Goal: Task Accomplishment & Management: Use online tool/utility

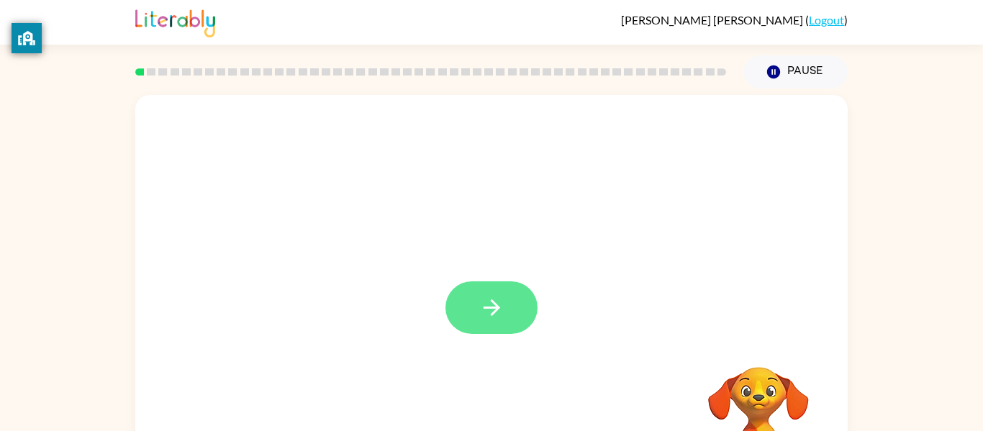
click at [472, 313] on button "button" at bounding box center [492, 308] width 92 height 53
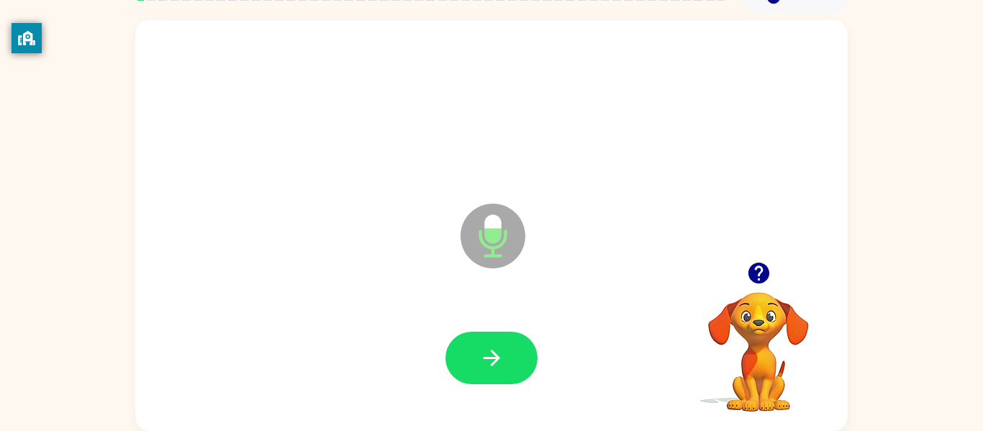
scroll to position [58, 0]
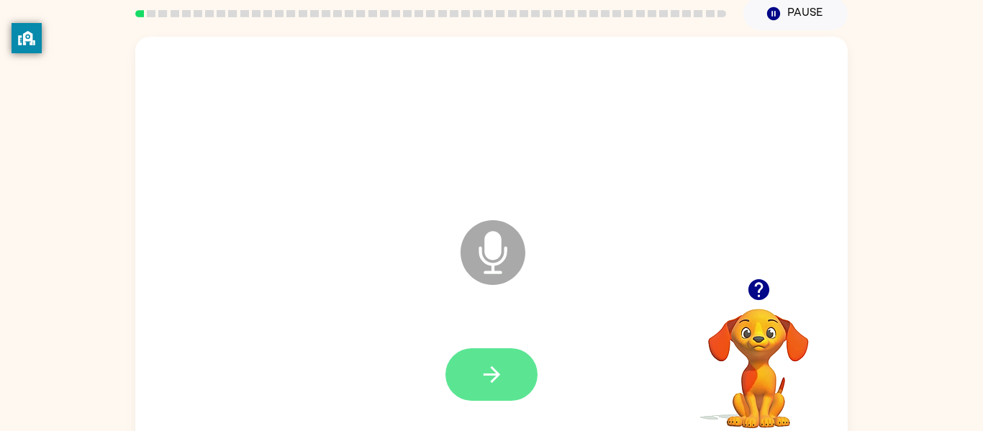
click at [492, 374] on icon "button" at bounding box center [491, 374] width 17 height 17
click at [515, 356] on button "button" at bounding box center [492, 374] width 92 height 53
click at [489, 376] on icon "button" at bounding box center [491, 374] width 25 height 25
click at [491, 381] on icon "button" at bounding box center [491, 374] width 17 height 17
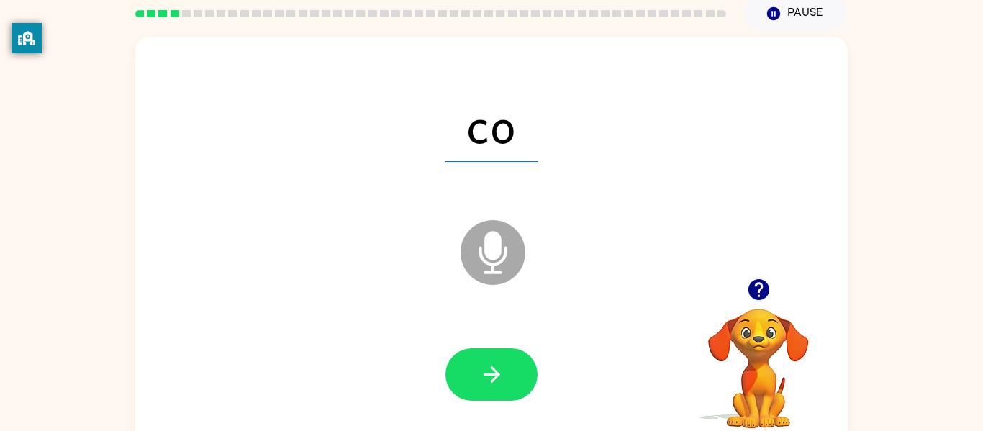
click at [532, 330] on div at bounding box center [492, 375] width 684 height 118
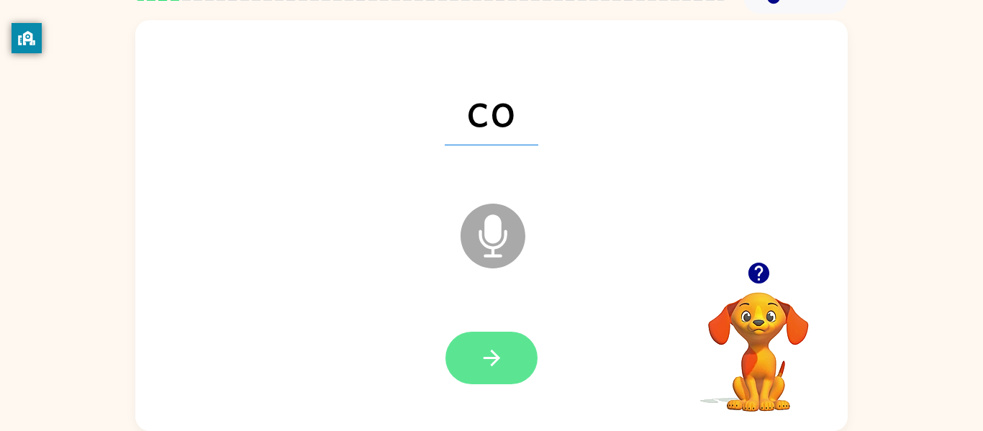
click at [496, 340] on button "button" at bounding box center [492, 358] width 92 height 53
click at [469, 353] on button "button" at bounding box center [492, 358] width 92 height 53
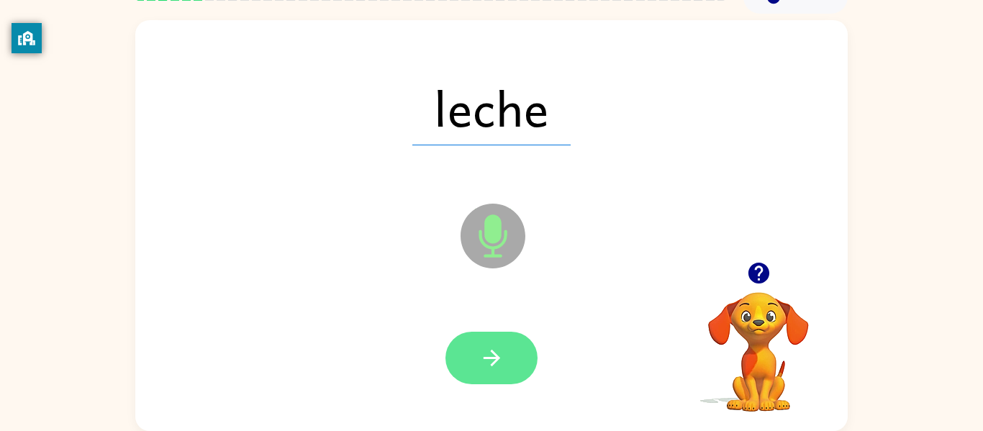
click at [502, 366] on icon "button" at bounding box center [491, 358] width 25 height 25
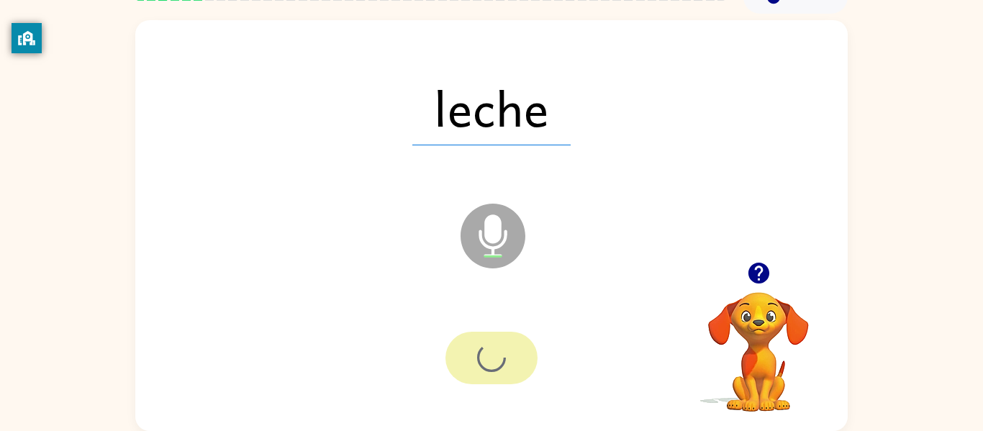
click at [491, 324] on div at bounding box center [492, 359] width 684 height 118
click at [471, 357] on div at bounding box center [492, 358] width 92 height 53
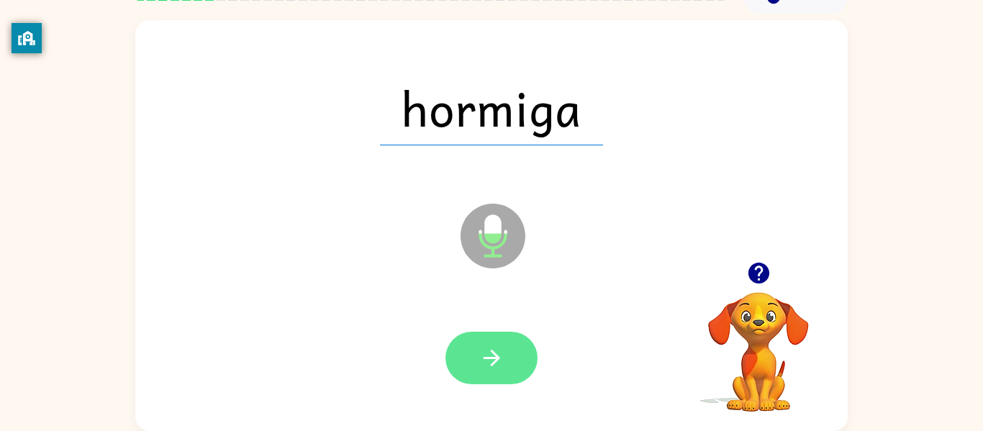
click at [497, 372] on button "button" at bounding box center [492, 358] width 92 height 53
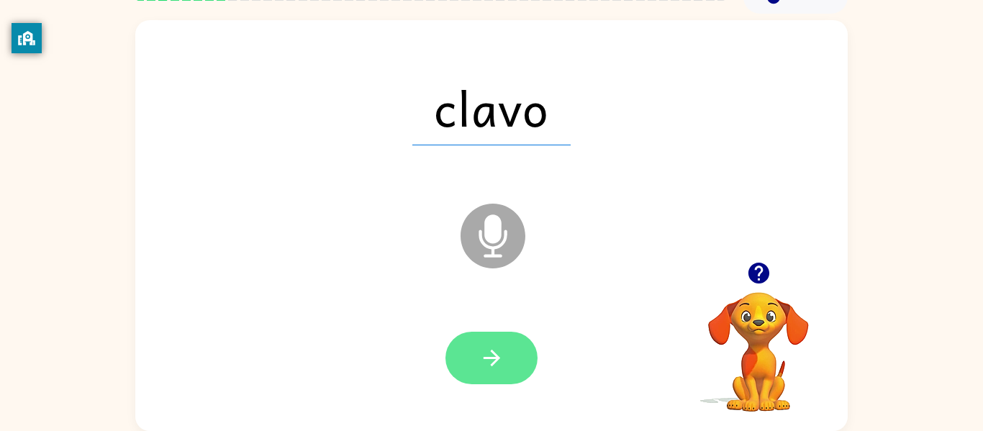
click at [497, 356] on icon "button" at bounding box center [491, 358] width 17 height 17
click at [480, 353] on icon "button" at bounding box center [491, 358] width 25 height 25
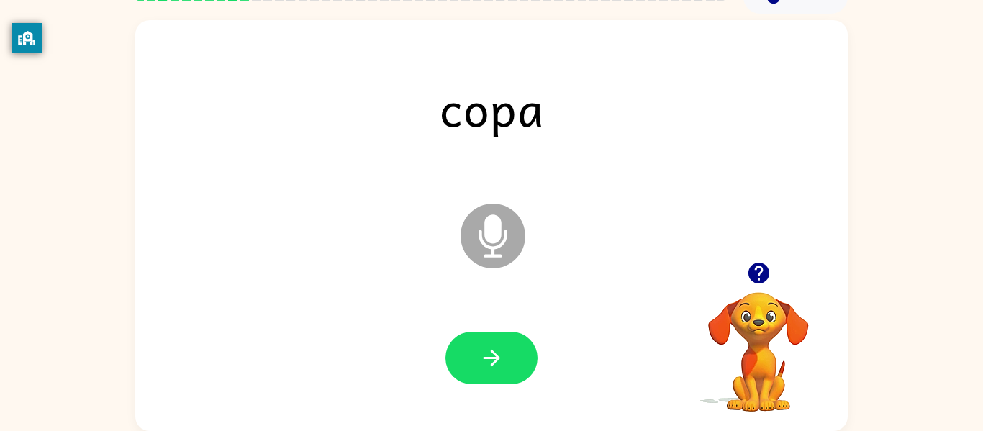
click at [529, 334] on div at bounding box center [492, 358] width 92 height 53
click at [485, 369] on icon "button" at bounding box center [491, 358] width 25 height 25
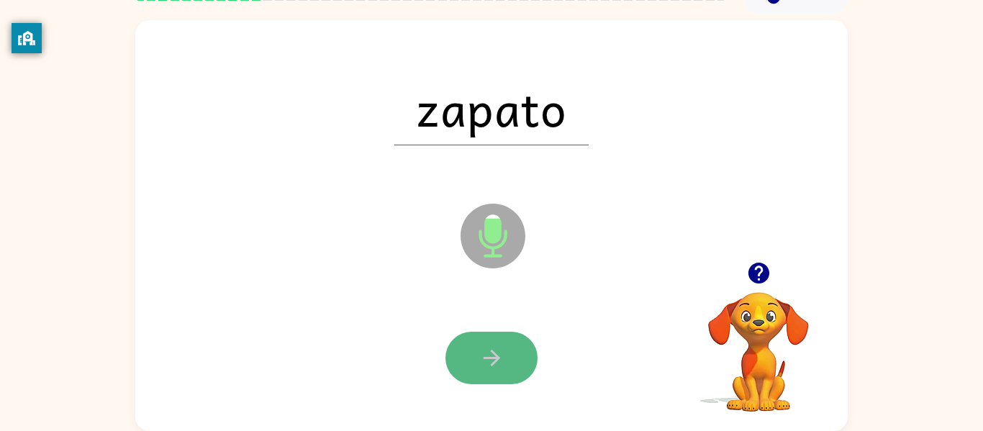
click at [522, 343] on button "button" at bounding box center [492, 358] width 92 height 53
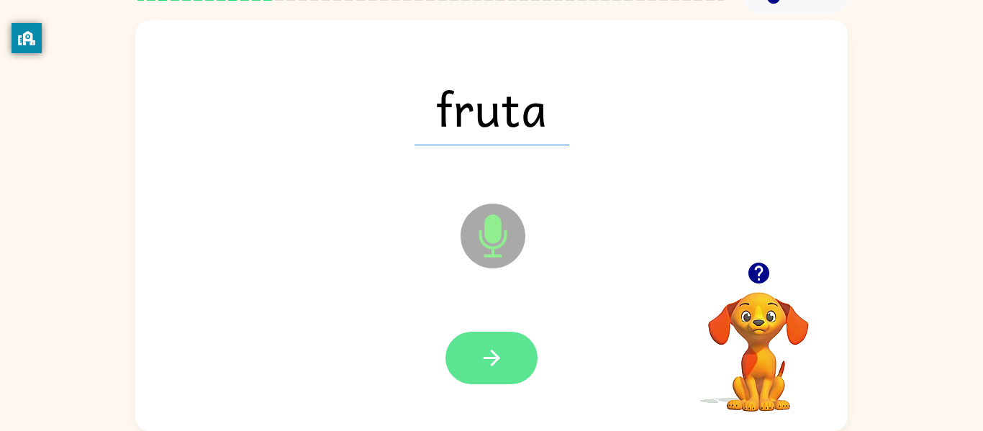
click at [491, 384] on button "button" at bounding box center [492, 358] width 92 height 53
click at [481, 353] on icon "button" at bounding box center [491, 358] width 25 height 25
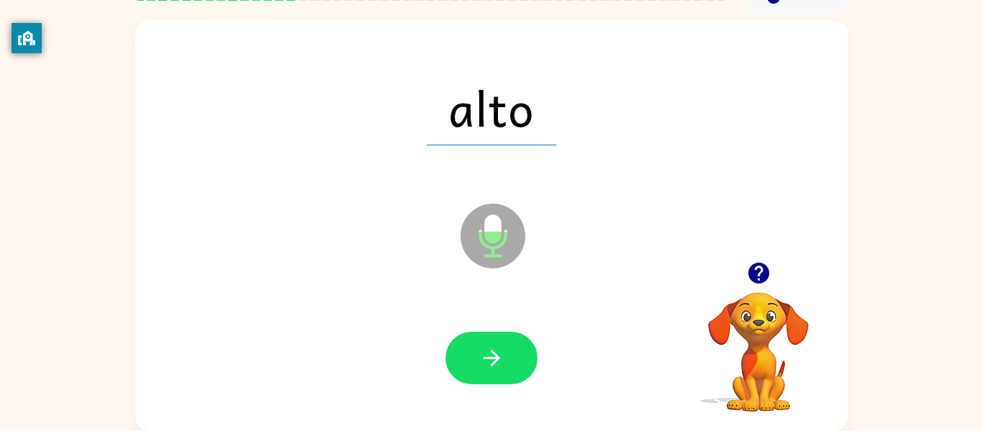
scroll to position [73, 0]
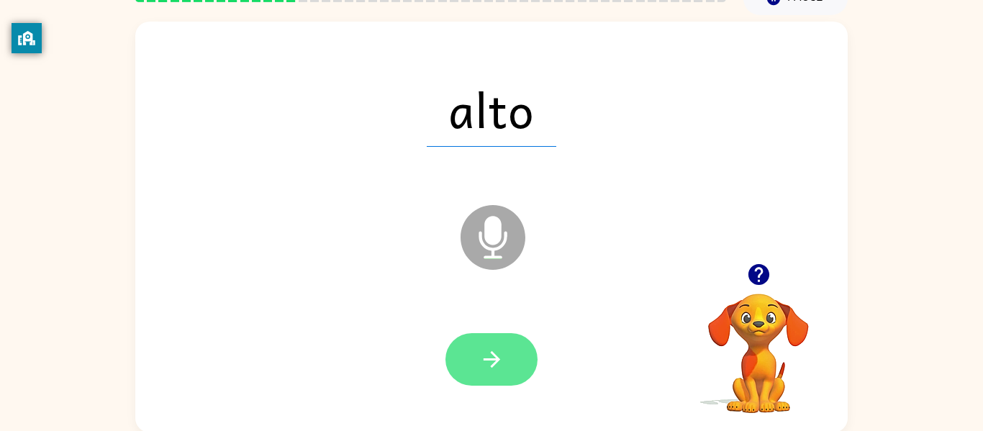
click at [509, 360] on button "button" at bounding box center [492, 359] width 92 height 53
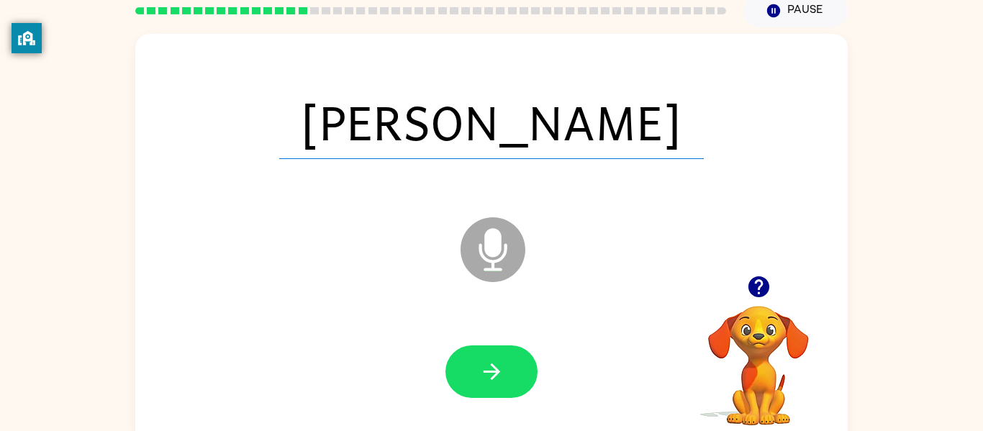
scroll to position [63, 0]
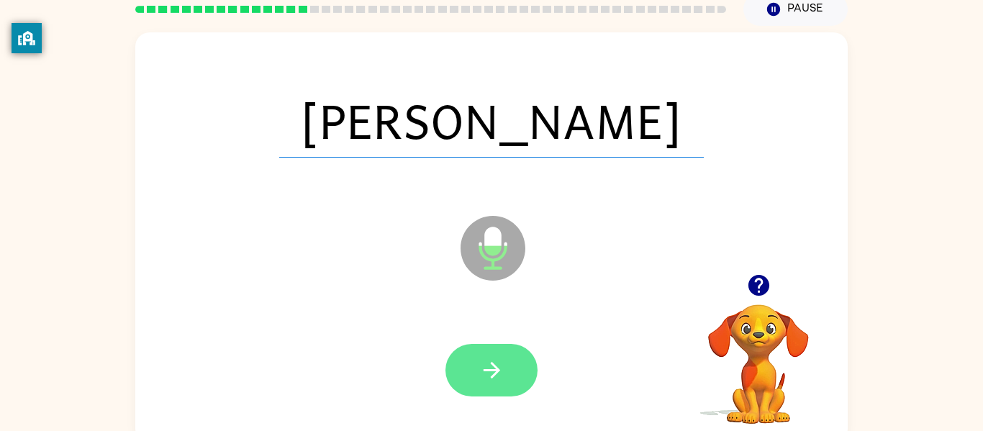
click at [528, 380] on button "button" at bounding box center [492, 370] width 92 height 53
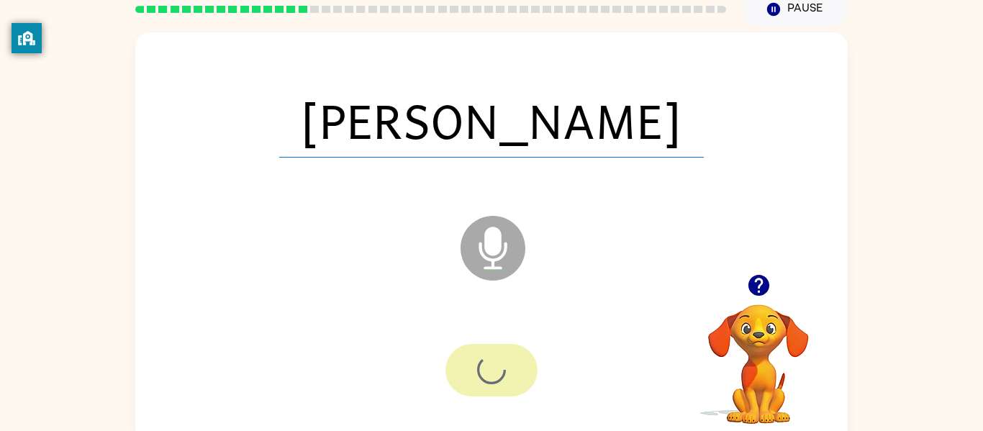
scroll to position [64, 0]
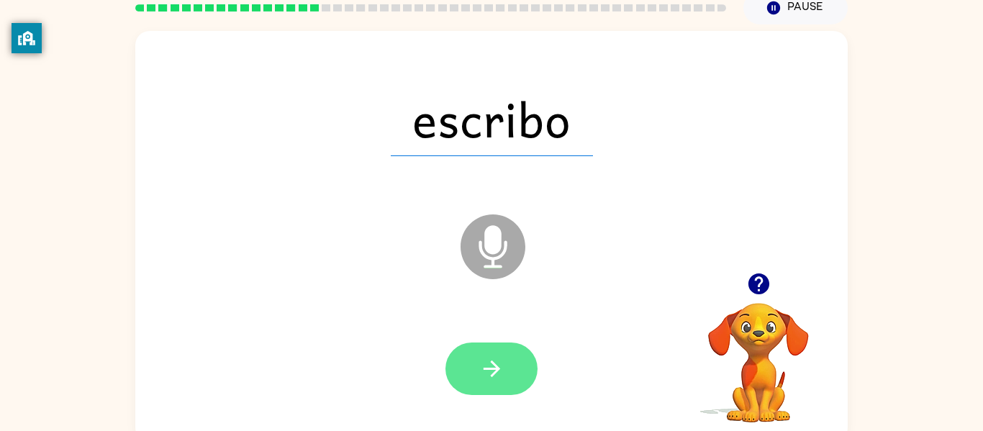
click at [495, 371] on icon "button" at bounding box center [491, 369] width 17 height 17
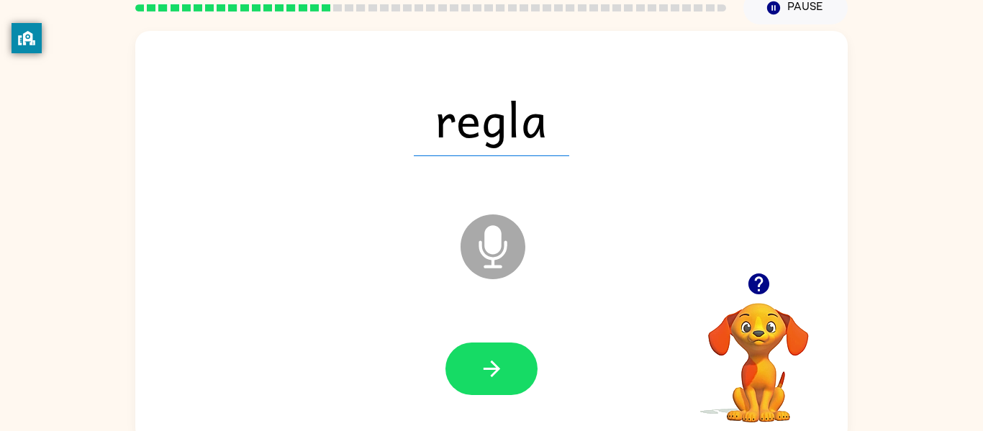
scroll to position [75, 0]
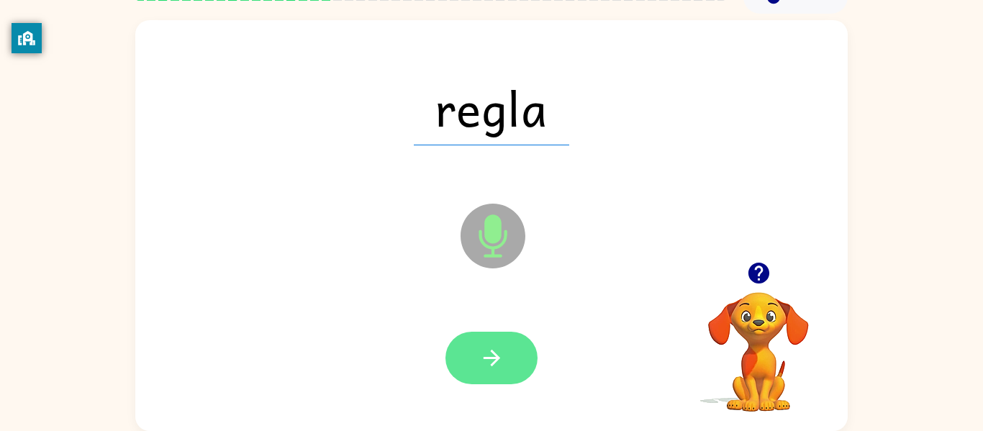
click at [505, 359] on button "button" at bounding box center [492, 358] width 92 height 53
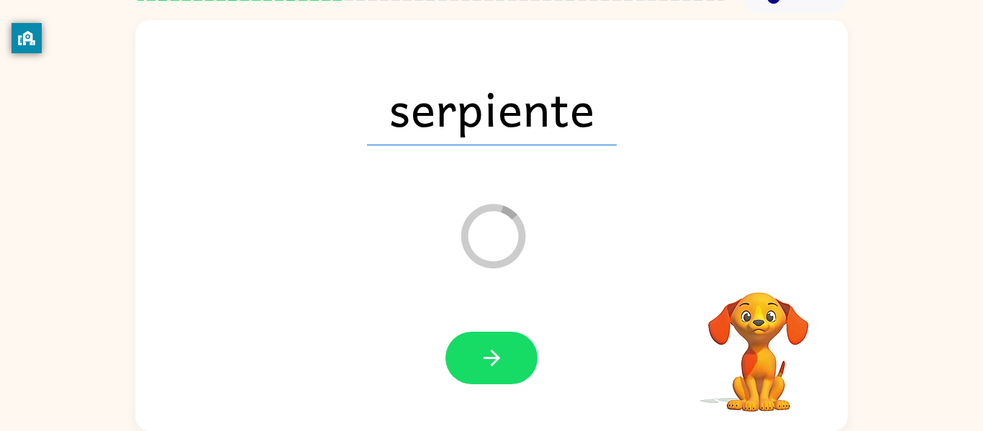
scroll to position [69, 0]
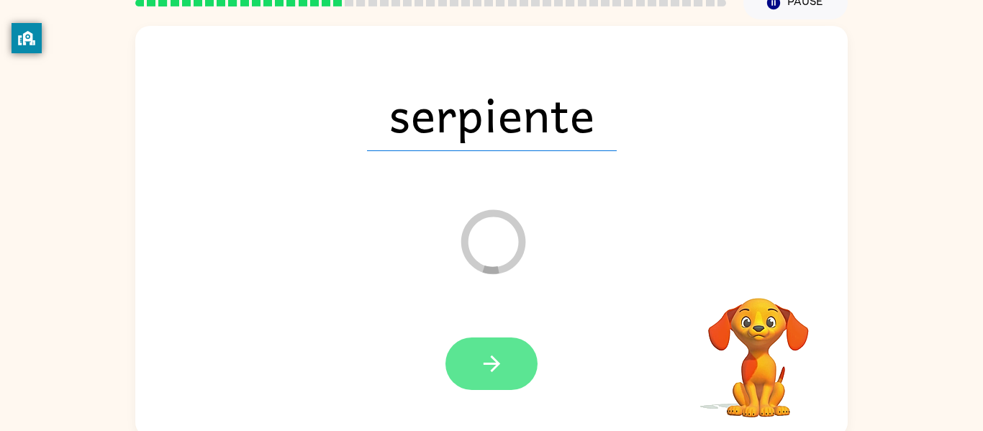
click at [497, 352] on icon "button" at bounding box center [491, 363] width 25 height 25
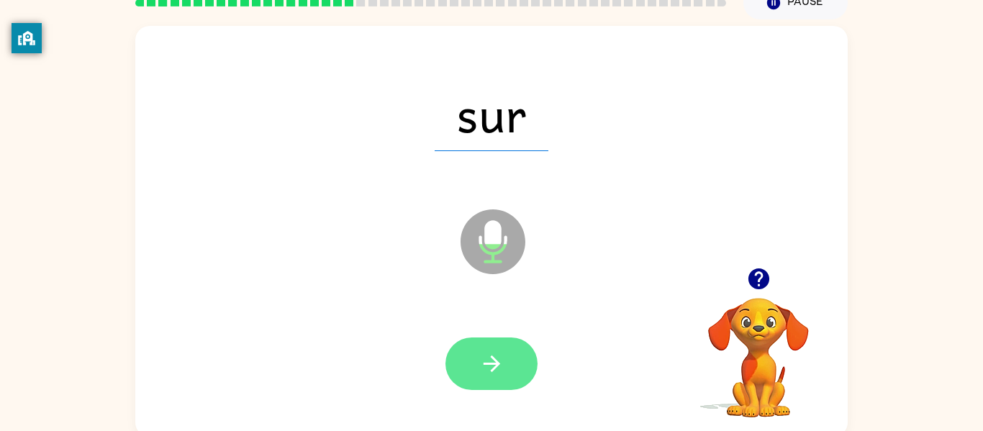
click at [495, 361] on icon "button" at bounding box center [491, 364] width 17 height 17
click at [485, 339] on button "button" at bounding box center [492, 364] width 92 height 53
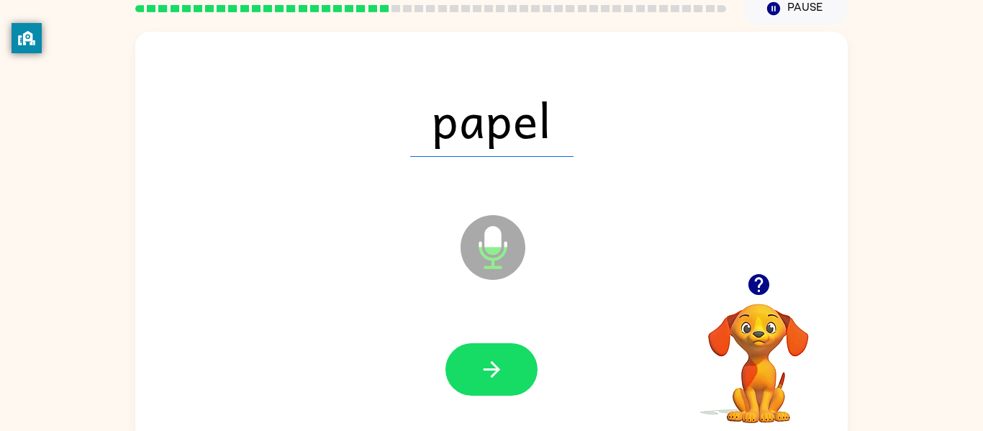
scroll to position [75, 0]
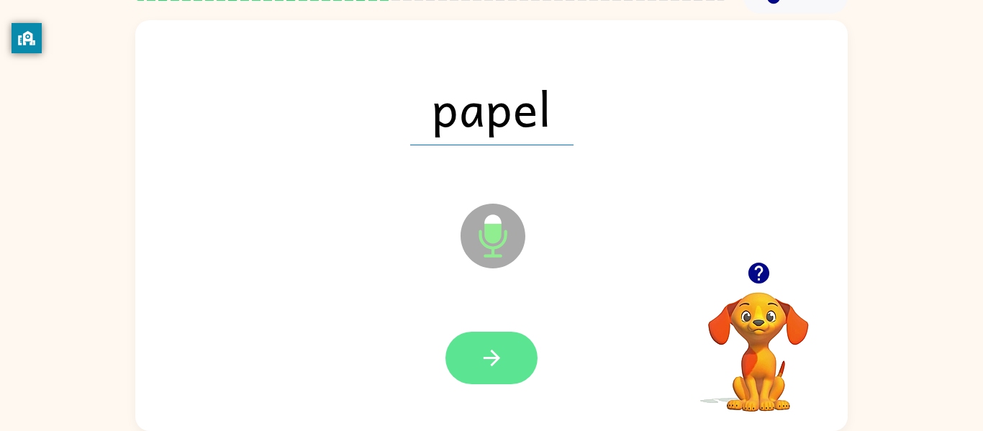
click at [482, 333] on button "button" at bounding box center [492, 358] width 92 height 53
click at [454, 361] on div at bounding box center [492, 358] width 92 height 53
click at [476, 327] on div at bounding box center [492, 359] width 684 height 118
click at [494, 354] on icon "button" at bounding box center [491, 358] width 17 height 17
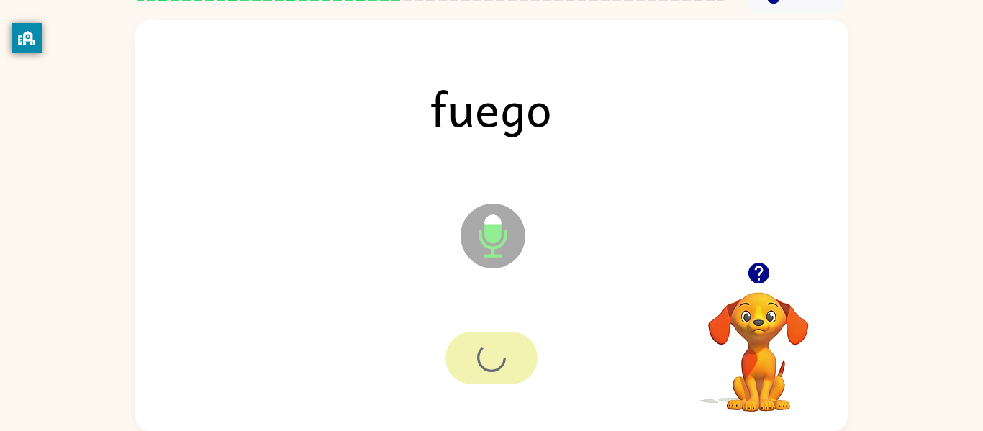
click at [495, 330] on div at bounding box center [492, 359] width 684 height 118
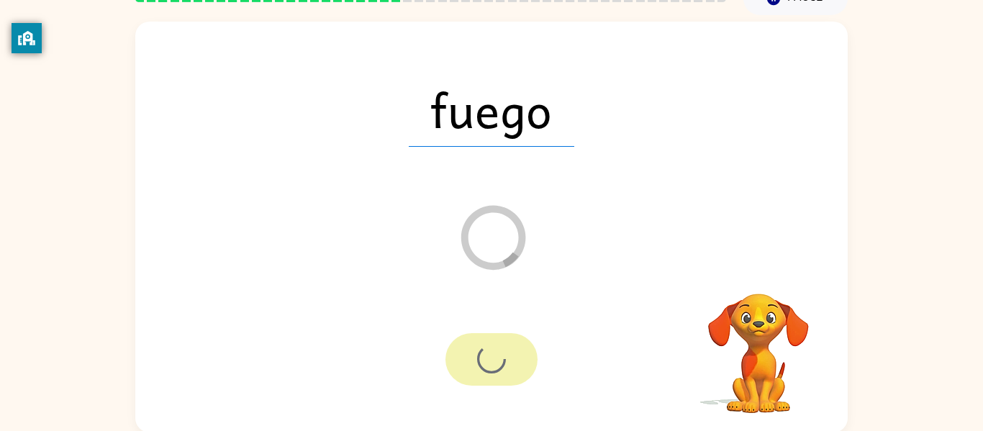
click at [498, 235] on icon "Loader Your response is being sent to our graders" at bounding box center [493, 237] width 86 height 86
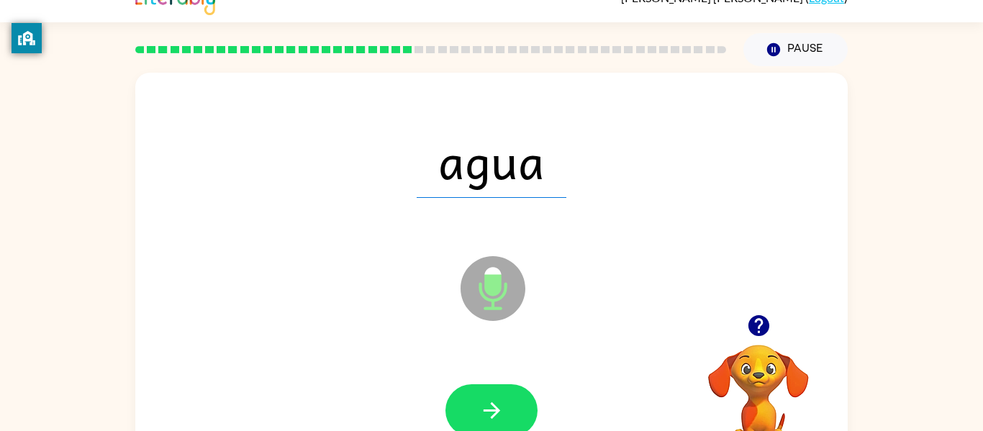
scroll to position [0, 0]
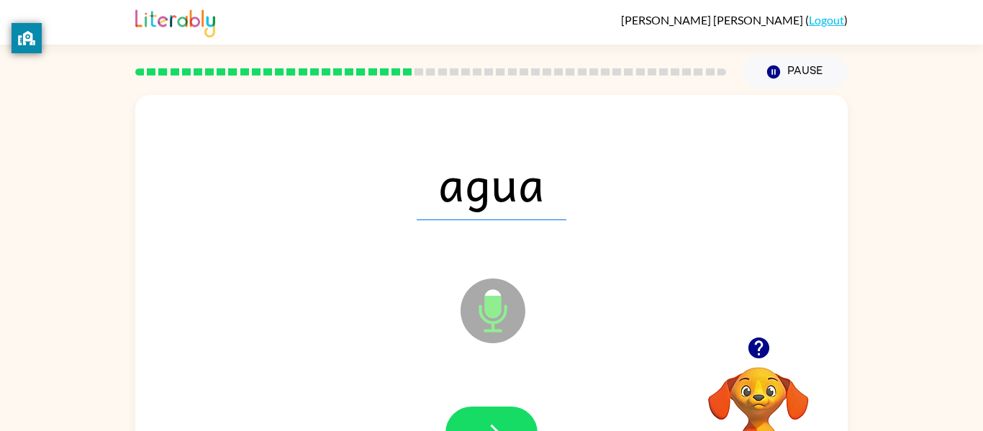
click at [483, 395] on div at bounding box center [492, 433] width 684 height 118
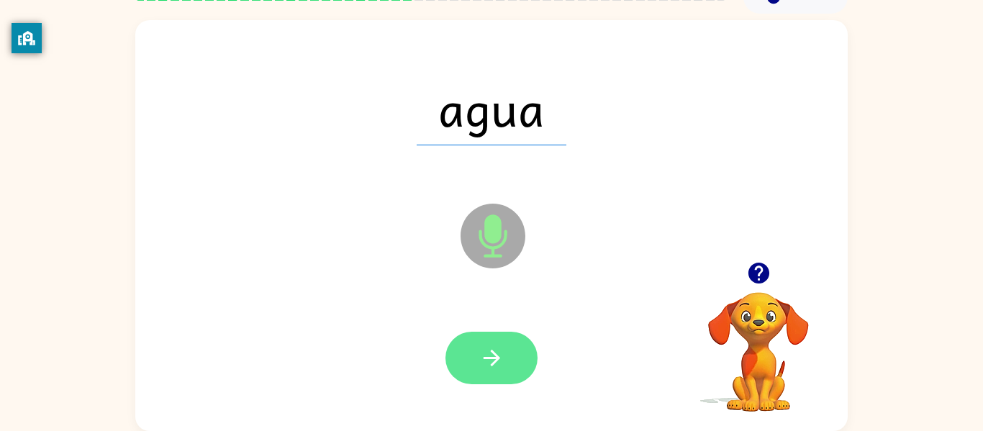
click at [511, 354] on button "button" at bounding box center [492, 358] width 92 height 53
click at [523, 339] on button "button" at bounding box center [492, 358] width 92 height 53
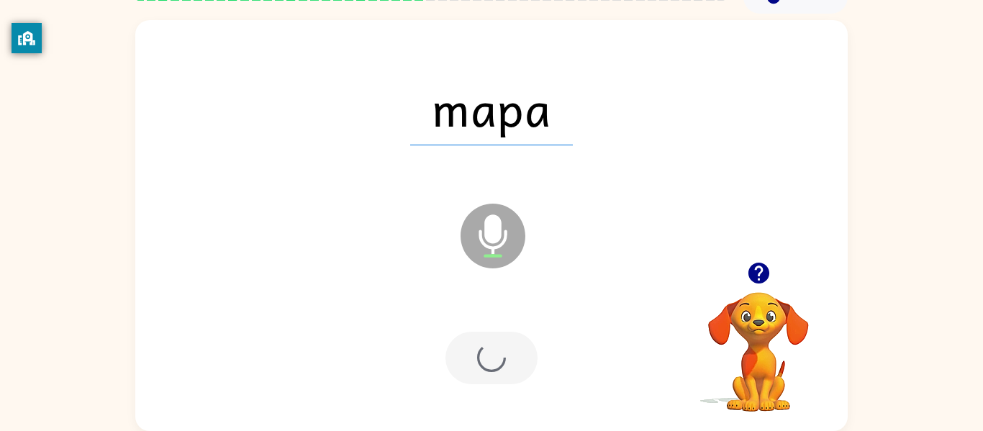
click at [496, 357] on div at bounding box center [492, 358] width 92 height 53
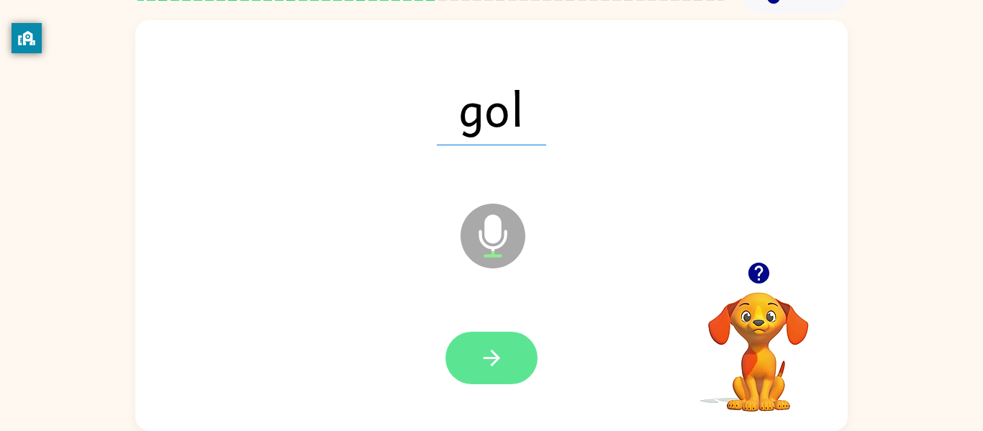
click at [495, 358] on icon "button" at bounding box center [491, 358] width 17 height 17
click at [504, 305] on icon "Microphone The Microphone is here when it is your turn to talk" at bounding box center [565, 254] width 216 height 108
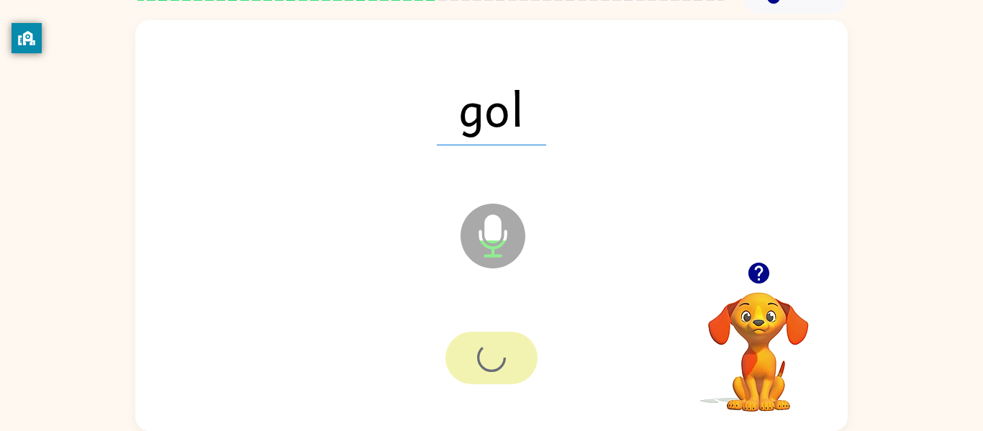
click at [504, 359] on div at bounding box center [492, 358] width 92 height 53
click at [518, 330] on div at bounding box center [492, 359] width 684 height 118
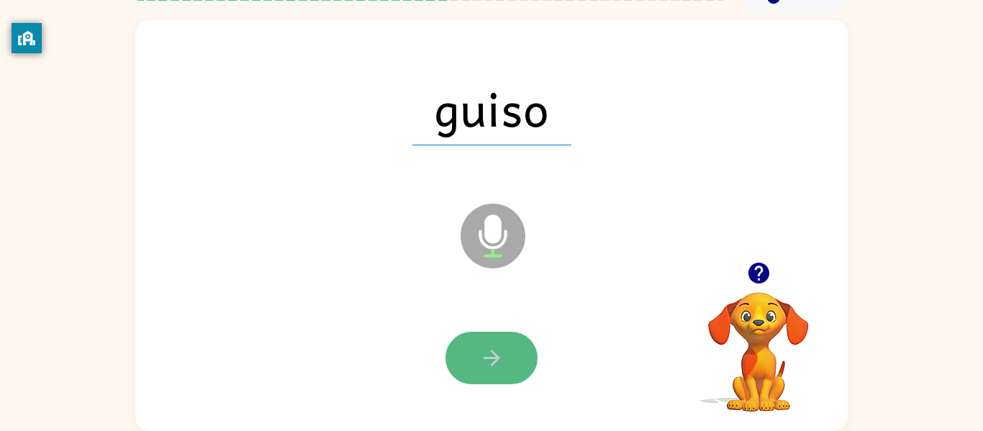
click at [509, 335] on button "button" at bounding box center [492, 358] width 92 height 53
click at [478, 383] on div at bounding box center [492, 358] width 92 height 53
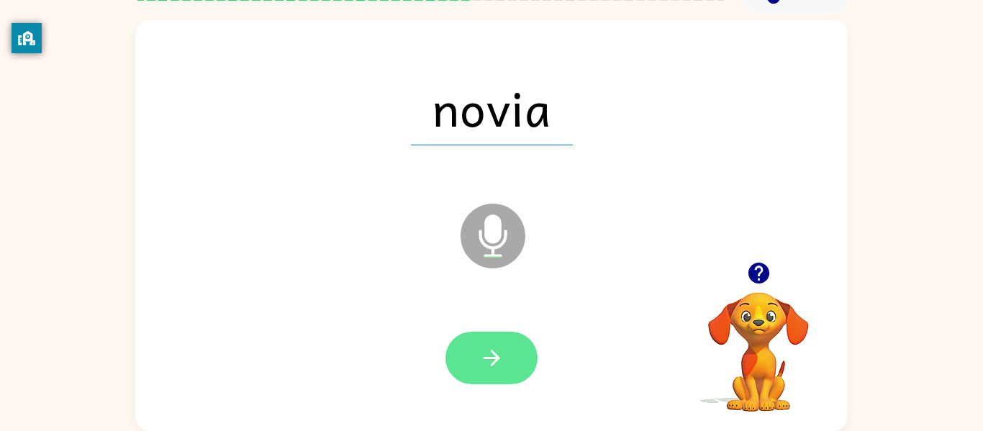
click at [470, 382] on button "button" at bounding box center [492, 358] width 92 height 53
click at [460, 374] on div at bounding box center [492, 358] width 92 height 53
click at [461, 394] on div at bounding box center [492, 359] width 684 height 118
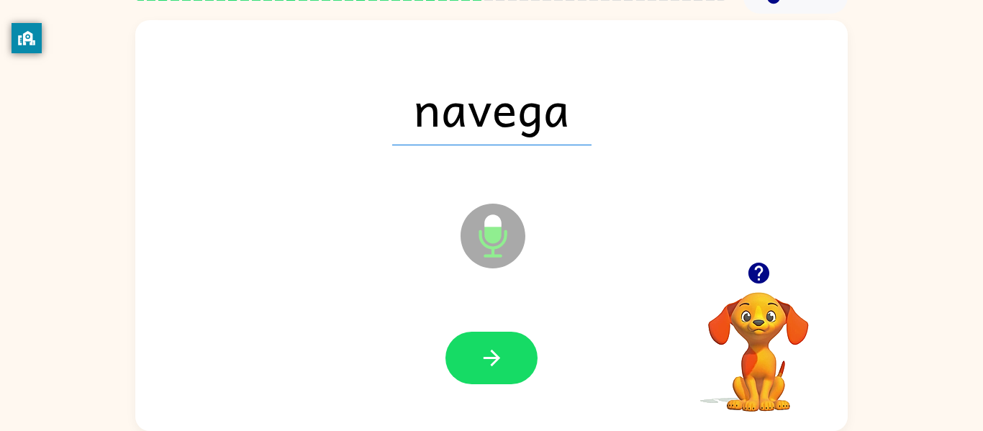
click at [449, 374] on div at bounding box center [492, 358] width 92 height 53
click at [501, 358] on icon "button" at bounding box center [491, 358] width 25 height 25
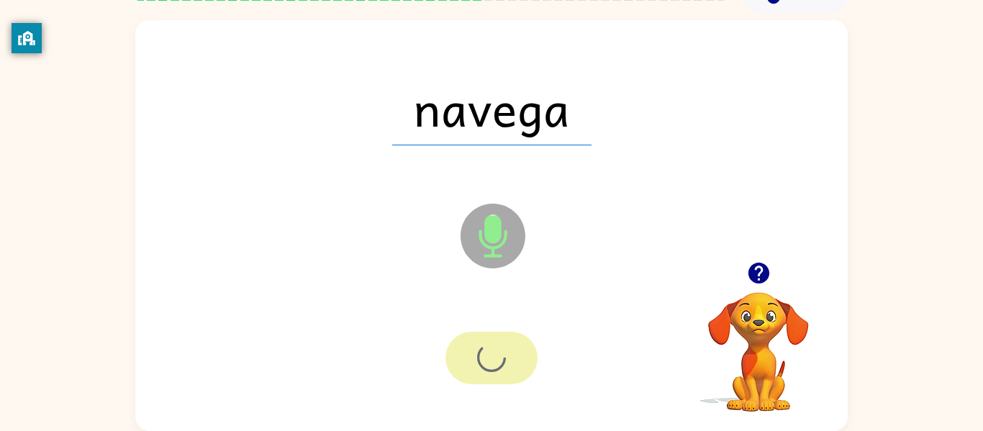
click at [496, 337] on div at bounding box center [492, 358] width 92 height 53
click at [489, 356] on div at bounding box center [492, 358] width 92 height 53
click at [476, 374] on div at bounding box center [492, 358] width 92 height 53
click at [497, 374] on div at bounding box center [492, 358] width 92 height 53
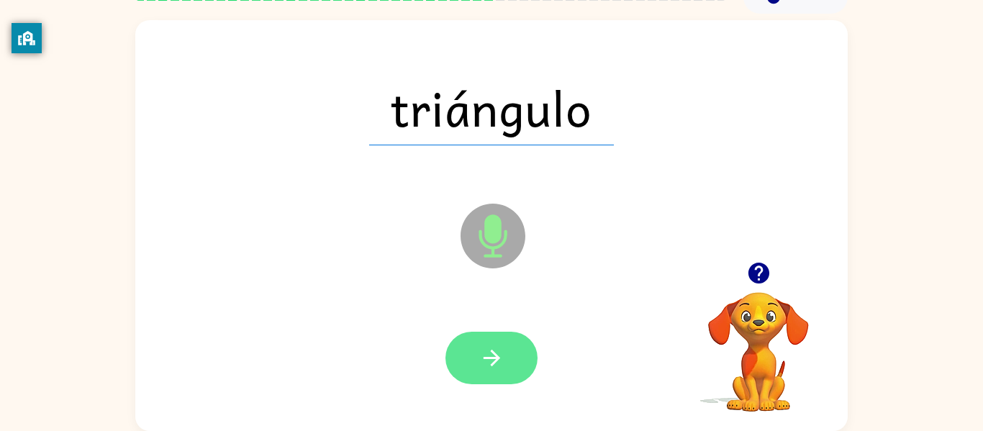
click at [518, 355] on button "button" at bounding box center [492, 358] width 92 height 53
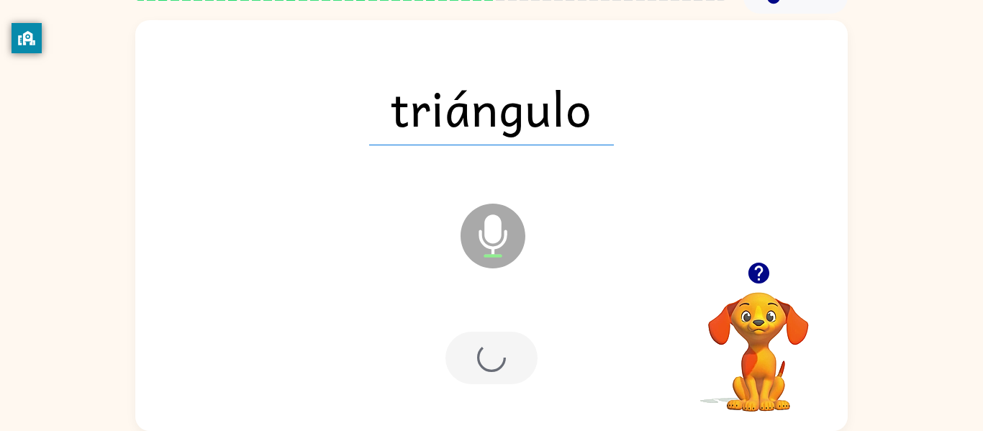
click at [500, 344] on div at bounding box center [492, 358] width 92 height 53
click at [512, 377] on div at bounding box center [492, 358] width 92 height 53
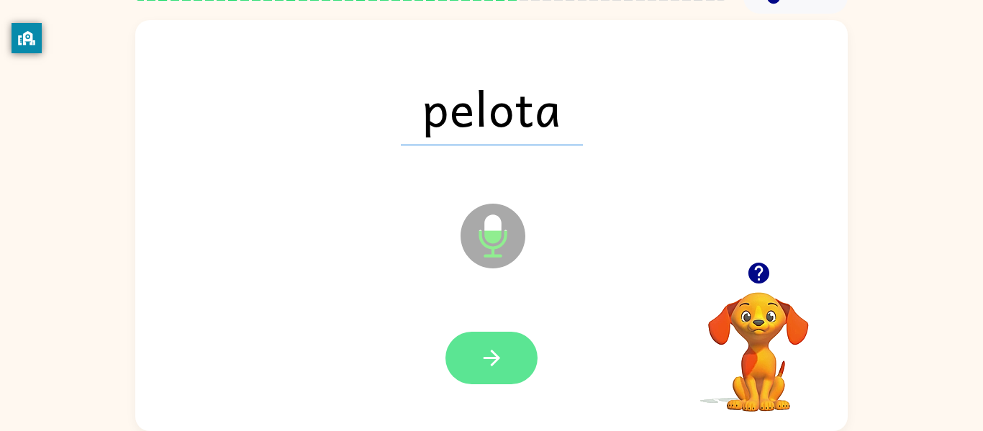
click at [521, 341] on button "button" at bounding box center [492, 358] width 92 height 53
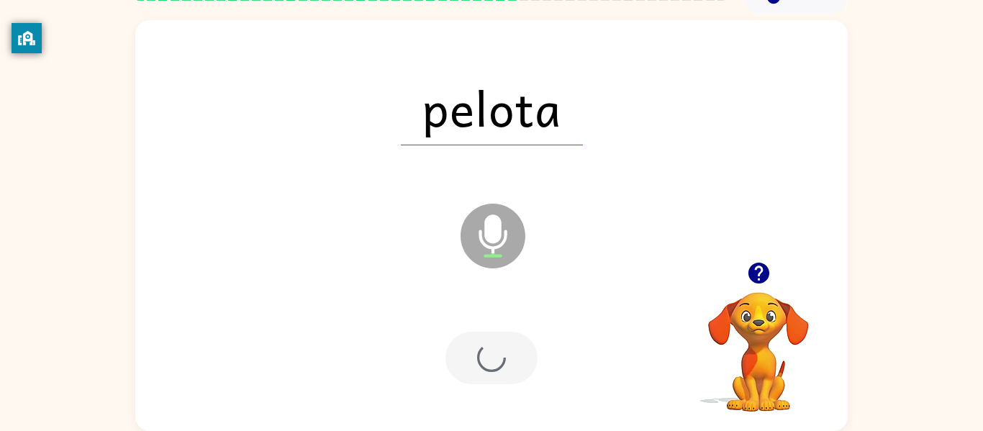
click at [480, 377] on div at bounding box center [492, 358] width 92 height 53
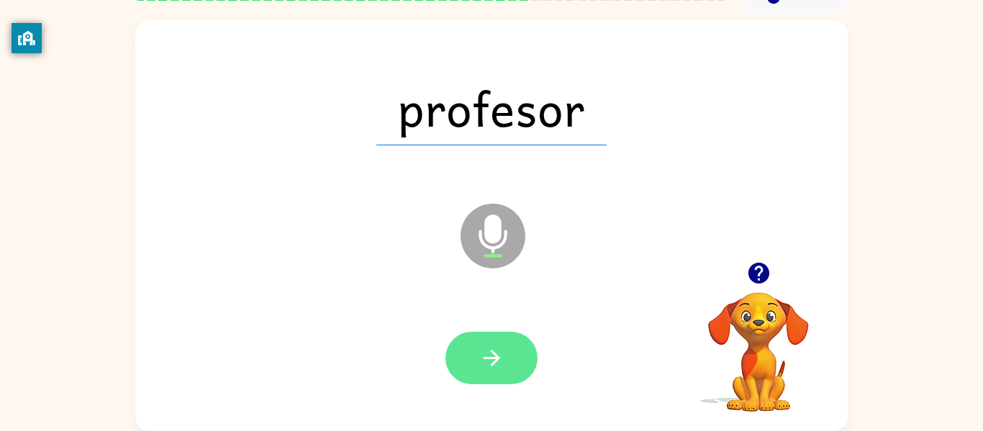
click at [448, 348] on button "button" at bounding box center [492, 358] width 92 height 53
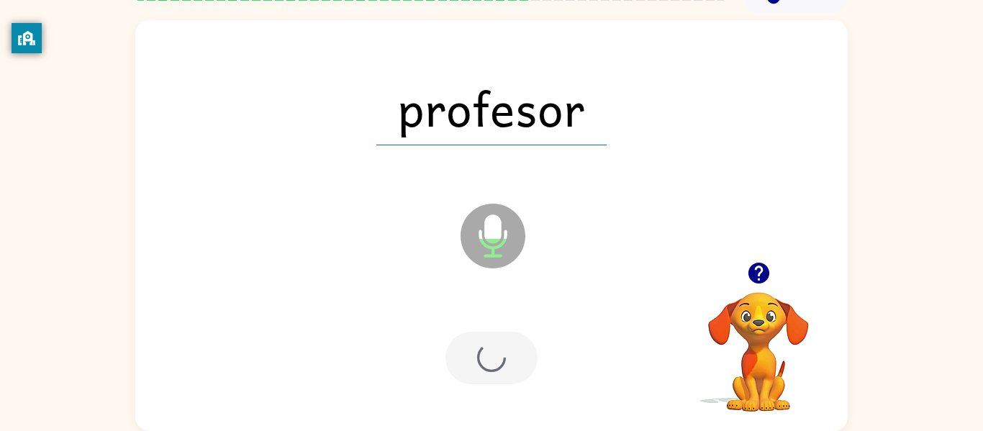
click at [489, 361] on div at bounding box center [492, 358] width 92 height 53
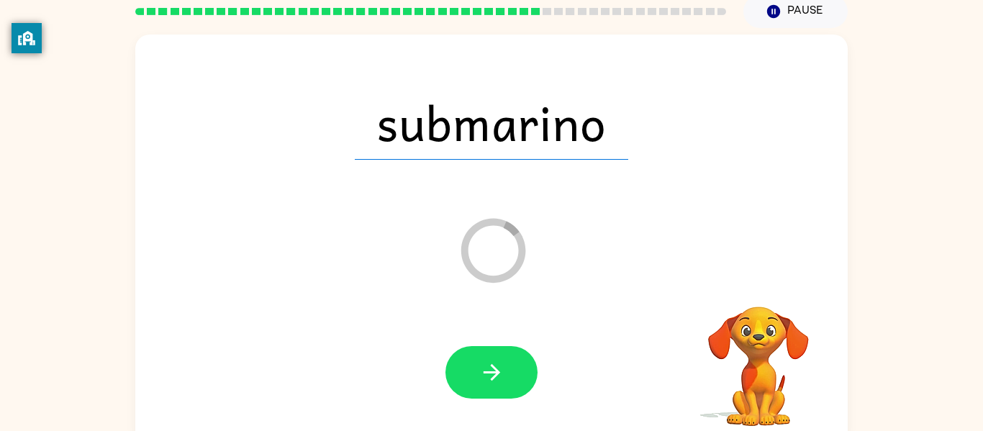
scroll to position [58, 0]
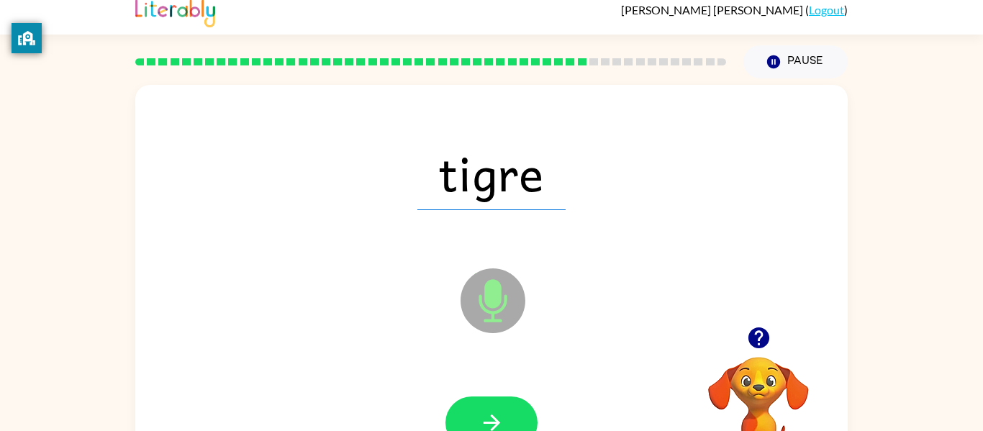
click at [477, 377] on div at bounding box center [492, 423] width 684 height 118
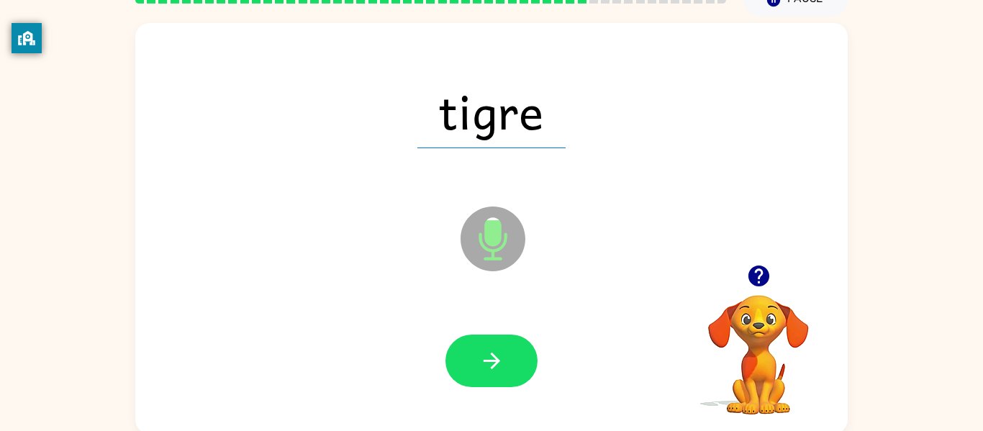
scroll to position [75, 0]
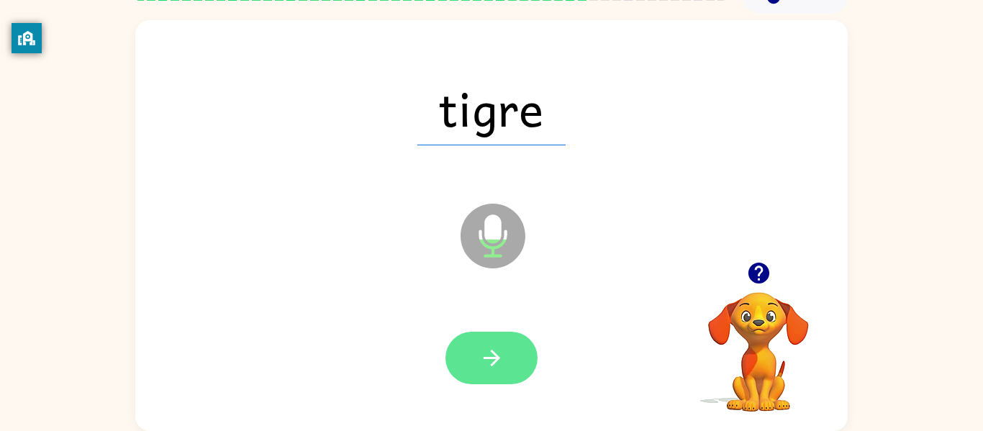
click at [490, 373] on button "button" at bounding box center [492, 358] width 92 height 53
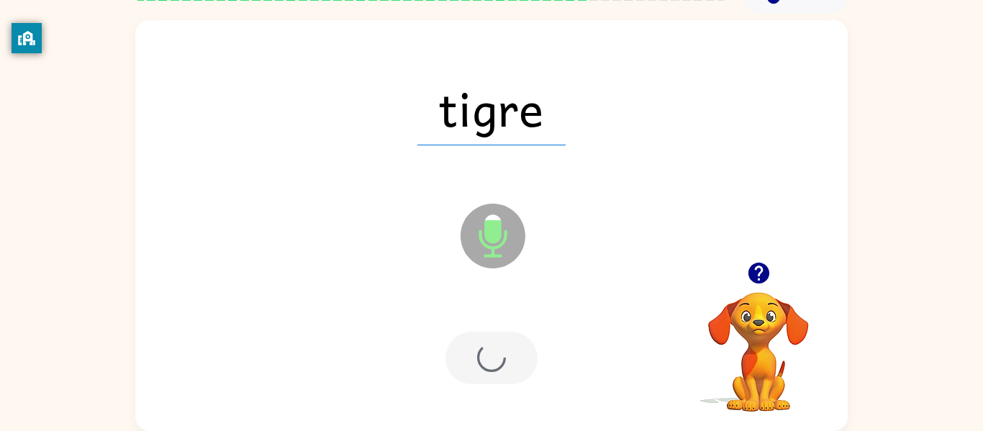
click at [480, 357] on div at bounding box center [492, 358] width 92 height 53
click at [504, 364] on div at bounding box center [492, 358] width 92 height 53
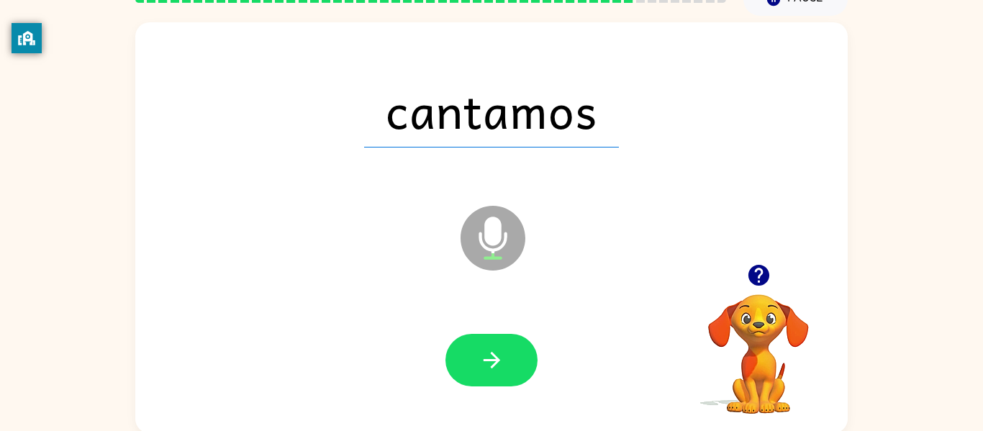
click at [452, 320] on div at bounding box center [492, 361] width 684 height 118
click at [487, 357] on icon "button" at bounding box center [491, 360] width 25 height 25
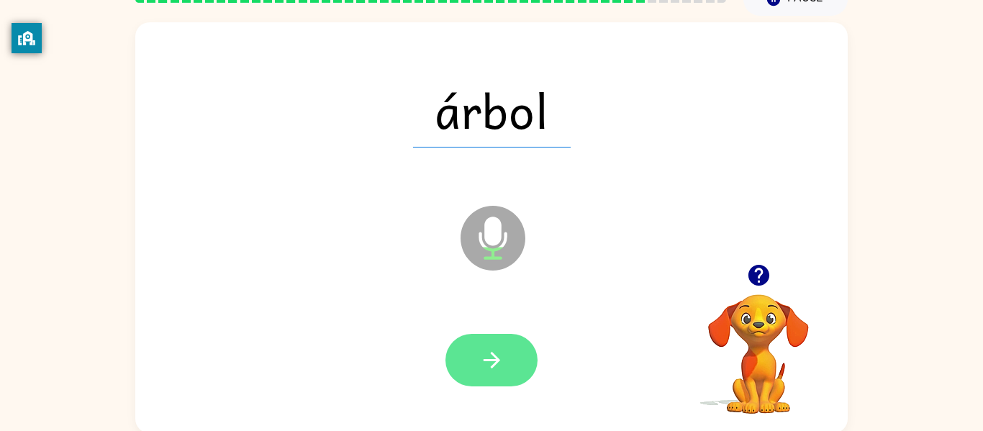
click at [496, 383] on button "button" at bounding box center [492, 360] width 92 height 53
click at [490, 351] on icon "button" at bounding box center [491, 360] width 25 height 25
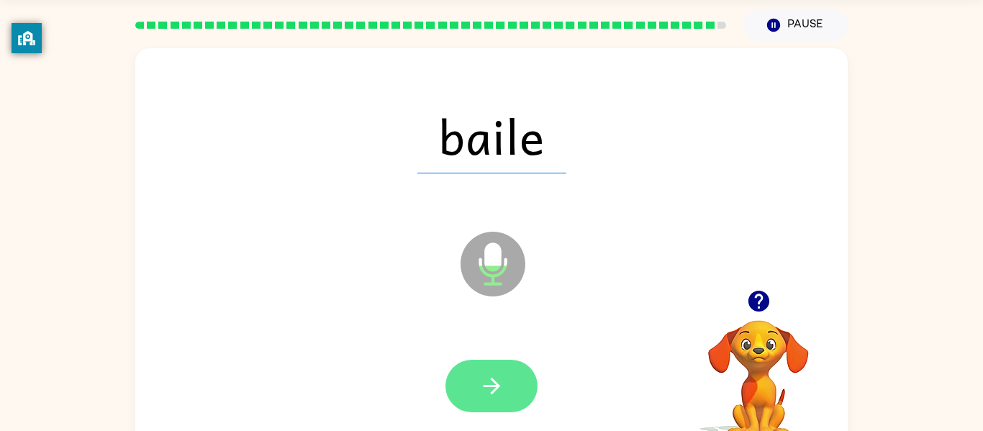
click at [493, 379] on icon "button" at bounding box center [491, 386] width 25 height 25
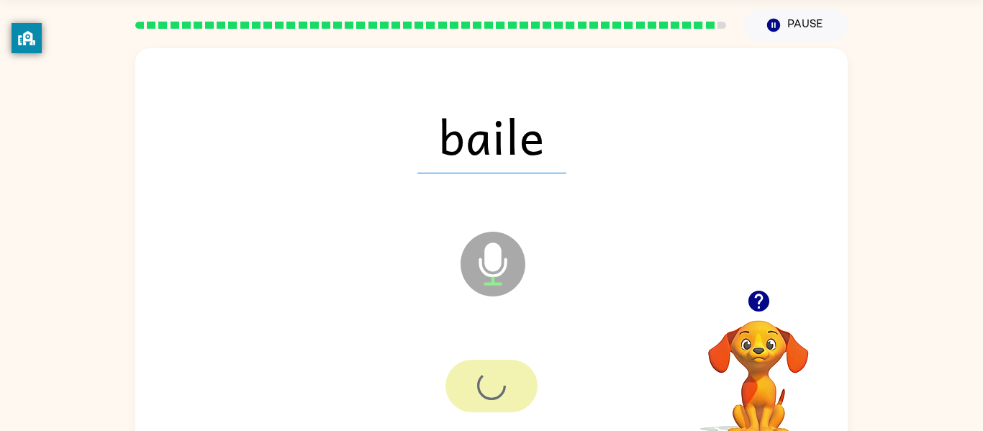
scroll to position [75, 0]
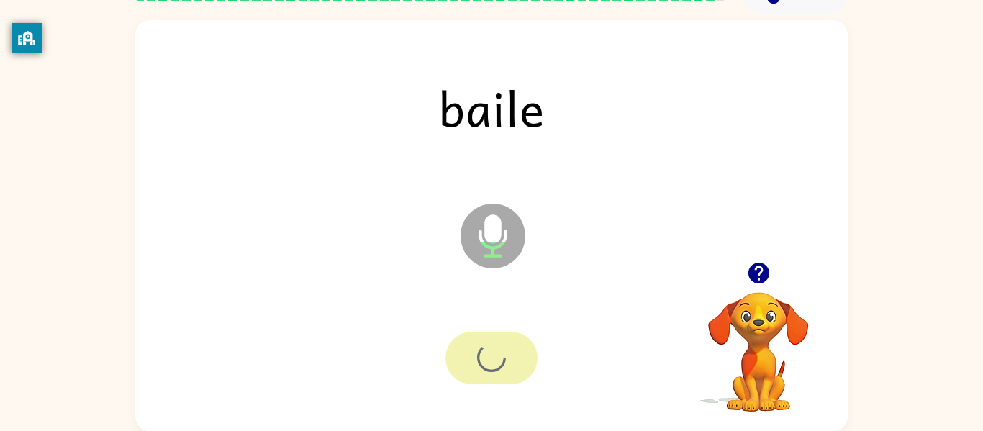
click at [510, 357] on div at bounding box center [492, 358] width 92 height 53
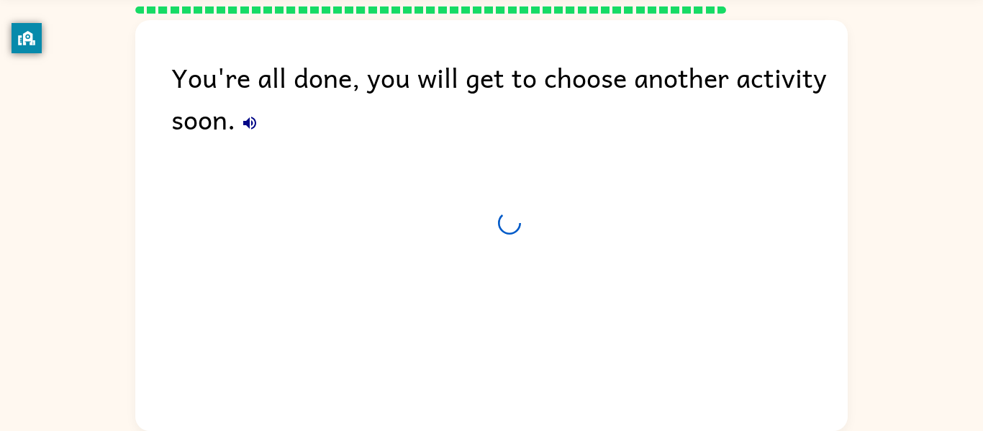
scroll to position [49, 0]
